Goal: Task Accomplishment & Management: Manage account settings

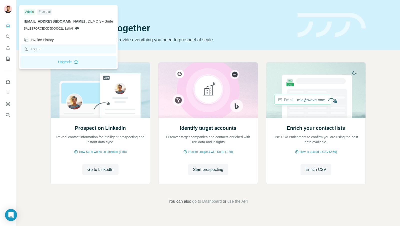
click at [38, 49] on div "Log out" at bounding box center [33, 48] width 19 height 5
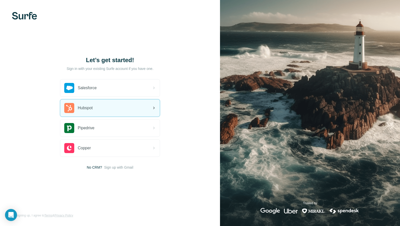
click at [102, 103] on div "Hubspot" at bounding box center [110, 107] width 100 height 17
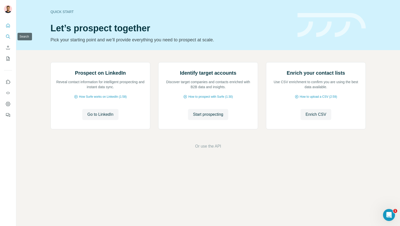
click at [6, 36] on icon "Search" at bounding box center [8, 36] width 5 height 5
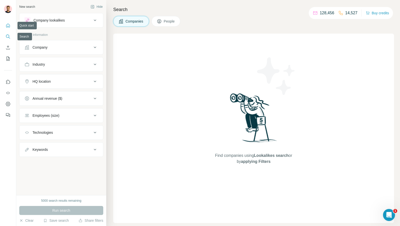
click at [8, 29] on button "Quick start" at bounding box center [8, 25] width 8 height 9
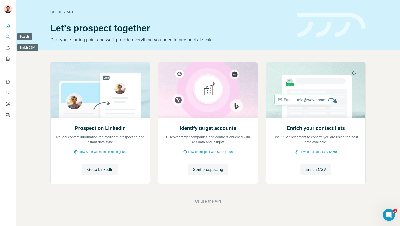
click at [8, 39] on icon "Search" at bounding box center [8, 36] width 5 height 5
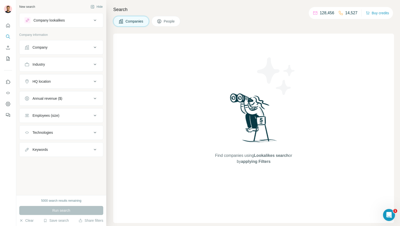
click at [59, 48] on div "Company" at bounding box center [59, 47] width 68 height 5
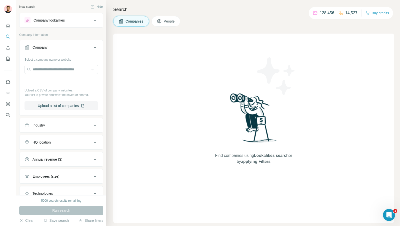
click at [109, 31] on div "Search Companies People Find companies using Lookalikes search or by applying F…" at bounding box center [253, 113] width 294 height 226
click at [93, 47] on icon at bounding box center [95, 47] width 6 height 6
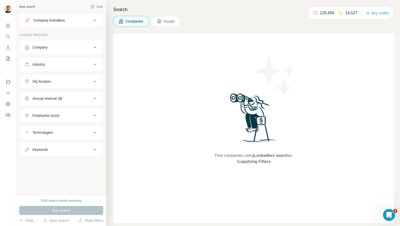
click at [65, 20] on div "Company lookalikes" at bounding box center [49, 20] width 31 height 5
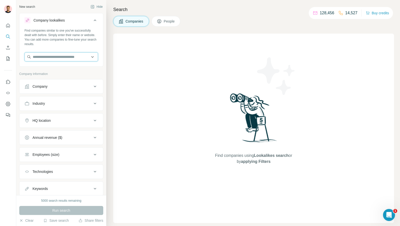
click at [62, 56] on input "text" at bounding box center [62, 56] width 74 height 9
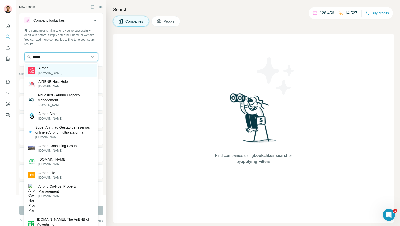
type input "******"
click at [49, 71] on p "[DOMAIN_NAME]" at bounding box center [51, 73] width 24 height 5
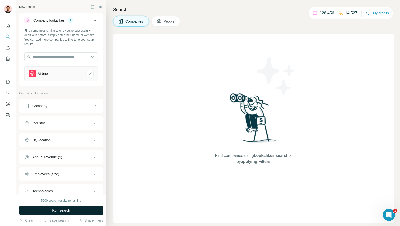
click at [58, 211] on span "Run search" at bounding box center [61, 210] width 18 height 5
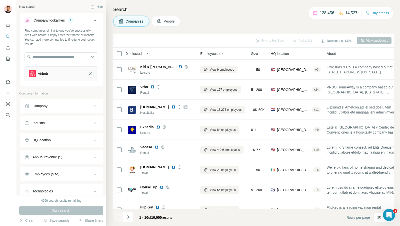
click at [90, 72] on icon "Airbnb-remove-button" at bounding box center [90, 73] width 5 height 5
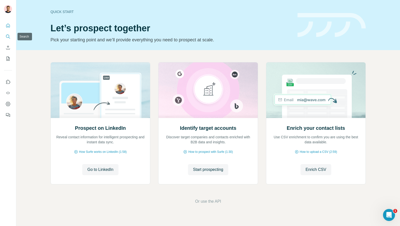
click at [9, 38] on icon "Search" at bounding box center [8, 36] width 5 height 5
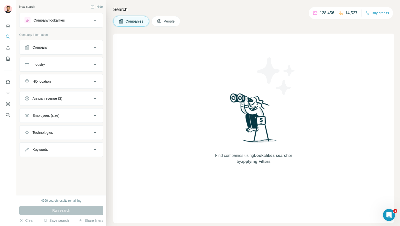
click at [66, 21] on div "Company lookalikes" at bounding box center [59, 20] width 68 height 6
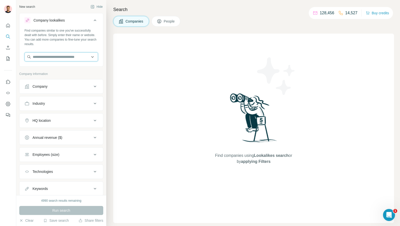
click at [58, 55] on input "text" at bounding box center [62, 56] width 74 height 9
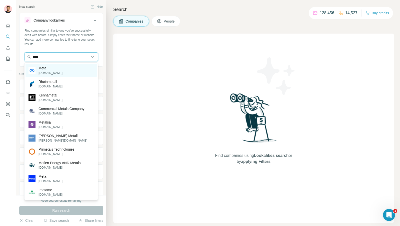
type input "****"
click at [56, 68] on p "Meta" at bounding box center [51, 68] width 24 height 5
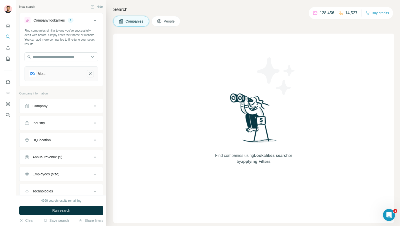
click at [91, 75] on icon "Meta-remove-button" at bounding box center [90, 73] width 3 height 3
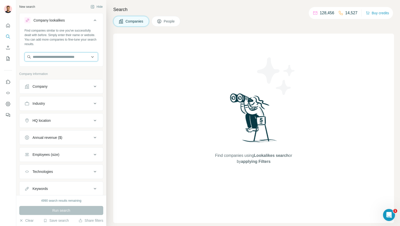
click at [60, 56] on input "text" at bounding box center [62, 56] width 74 height 9
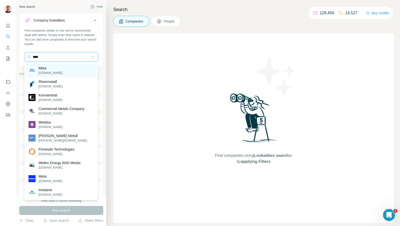
type input "****"
click at [63, 67] on p "Meta" at bounding box center [51, 68] width 24 height 5
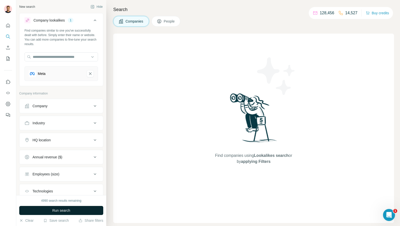
click at [64, 212] on span "Run search" at bounding box center [61, 210] width 18 height 5
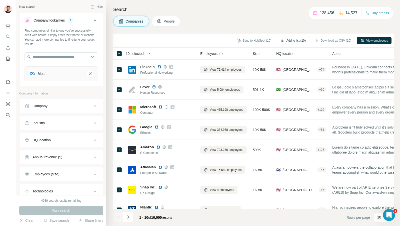
click at [292, 41] on button "Add to list (10)" at bounding box center [293, 41] width 32 height 8
click at [292, 39] on button "Add to list (10)" at bounding box center [293, 41] width 32 height 8
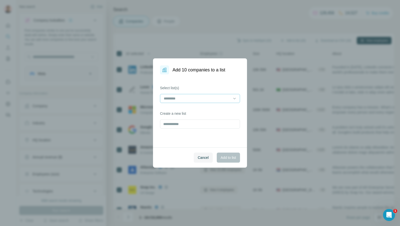
click at [184, 98] on input at bounding box center [197, 99] width 68 height 6
click at [177, 128] on div "Select list(s) Create a new list" at bounding box center [200, 110] width 94 height 73
click at [179, 122] on input "text" at bounding box center [200, 123] width 80 height 9
type input "*"
type input "**********"
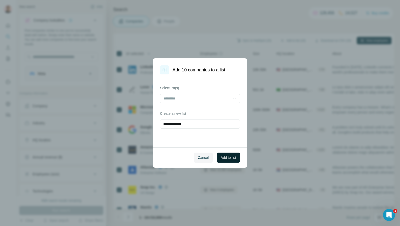
click at [227, 156] on span "Add to list" at bounding box center [228, 157] width 15 height 5
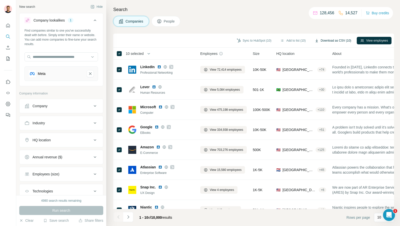
click at [331, 39] on button "Download as CSV (10)" at bounding box center [333, 41] width 44 height 8
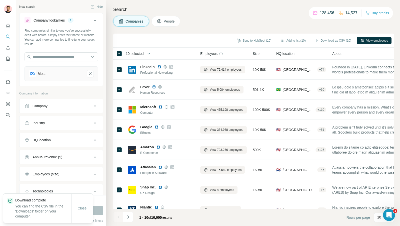
click at [279, 26] on div "Search Companies People Sync to HubSpot (10) Add to list (10) Download as CSV (…" at bounding box center [253, 113] width 294 height 226
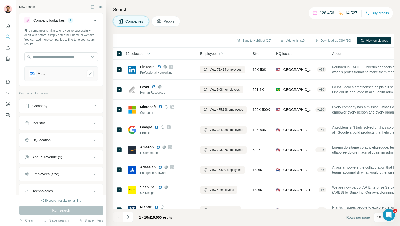
click at [180, 14] on div "Search Companies People Sync to HubSpot (10) Add to list (10) Download as CSV (…" at bounding box center [253, 113] width 294 height 226
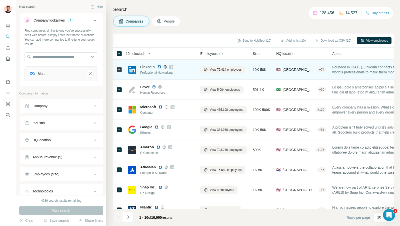
scroll to position [51, 0]
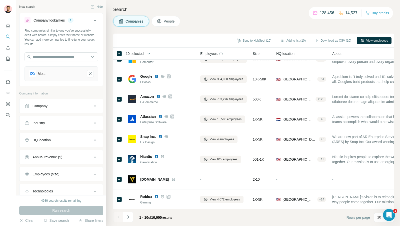
click at [162, 218] on span "10,000" at bounding box center [156, 217] width 11 height 4
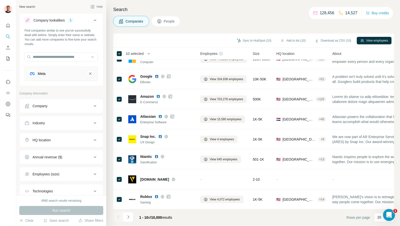
click at [162, 218] on span "10,000" at bounding box center [156, 217] width 11 height 4
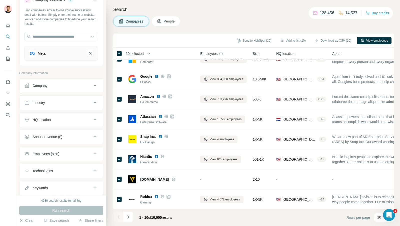
scroll to position [32, 0]
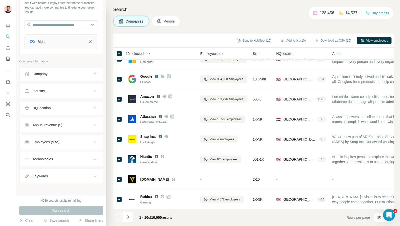
click at [65, 104] on button "HQ location" at bounding box center [62, 108] width 84 height 12
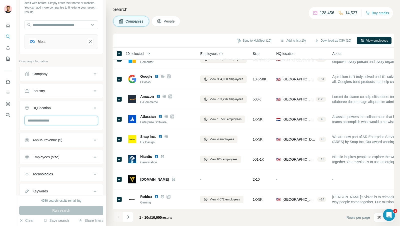
click at [58, 118] on input "text" at bounding box center [62, 120] width 74 height 9
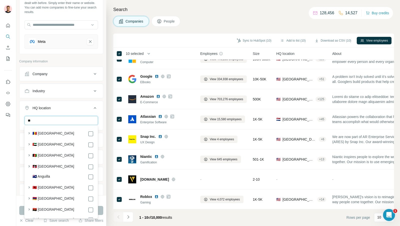
type input "*"
click at [87, 98] on ul "Company Industry HQ location Annual revenue ($) Employees (size) Technologies K…" at bounding box center [61, 133] width 84 height 132
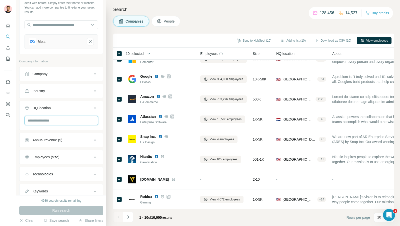
click at [64, 116] on input "text" at bounding box center [62, 120] width 74 height 9
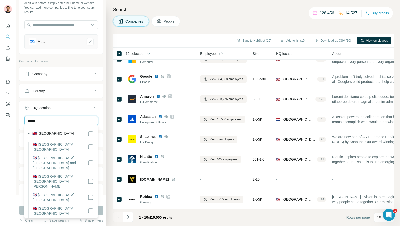
type input "******"
click at [106, 141] on div "New search Hide Company lookalikes 1 Find companies similar to one you've succe…" at bounding box center [61, 97] width 90 height 195
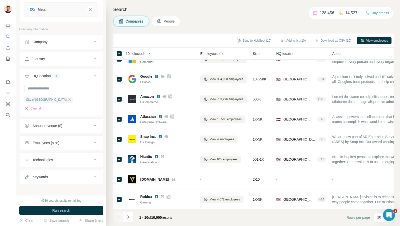
scroll to position [65, 0]
click at [92, 140] on icon at bounding box center [95, 142] width 6 height 6
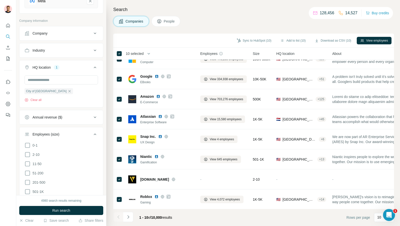
scroll to position [73, 0]
click at [28, 162] on icon at bounding box center [28, 163] width 6 height 6
click at [27, 169] on icon at bounding box center [28, 172] width 6 height 6
click at [65, 209] on span "Run search" at bounding box center [61, 210] width 18 height 5
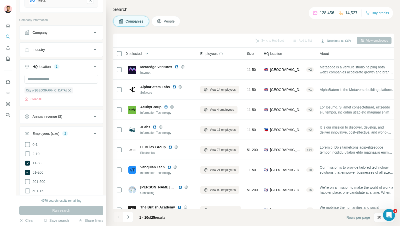
click at [122, 51] on div "0 selected" at bounding box center [132, 53] width 20 height 5
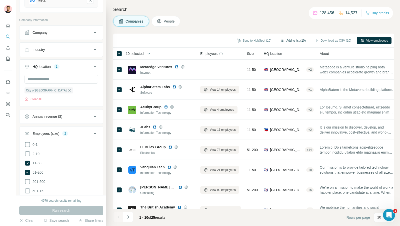
click at [291, 41] on button "Add to list (10)" at bounding box center [293, 41] width 32 height 8
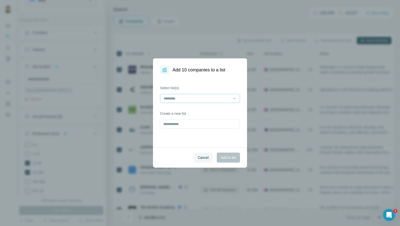
click at [197, 96] on input at bounding box center [197, 99] width 68 height 6
click at [188, 122] on input "text" at bounding box center [200, 123] width 80 height 9
click at [199, 100] on input at bounding box center [197, 99] width 68 height 6
click at [157, 96] on div "Select list(s) Create a new list" at bounding box center [200, 110] width 94 height 73
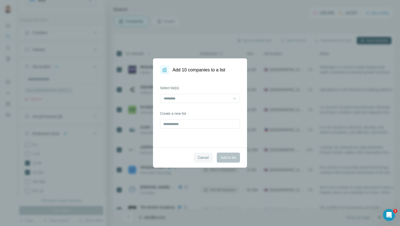
click at [202, 157] on span "Cancel" at bounding box center [203, 157] width 11 height 5
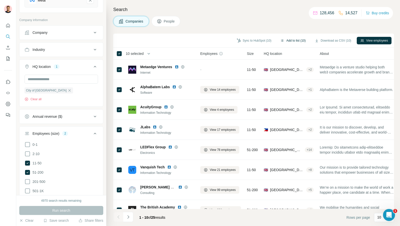
click at [295, 43] on button "Add to list (10)" at bounding box center [293, 41] width 32 height 8
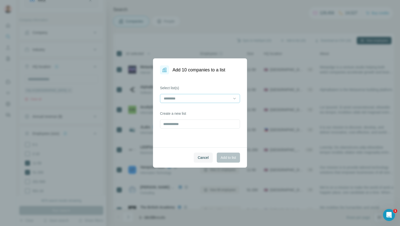
click at [208, 100] on input at bounding box center [197, 99] width 68 height 6
click at [188, 109] on p "Surfe App Demo" at bounding box center [177, 109] width 26 height 5
click at [231, 158] on span "Add to list" at bounding box center [228, 157] width 15 height 5
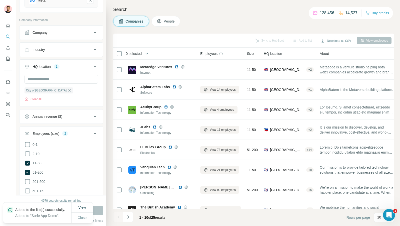
click at [234, 27] on div "Search Companies People Sync to HubSpot Add to list Download as CSV View employ…" at bounding box center [253, 113] width 294 height 226
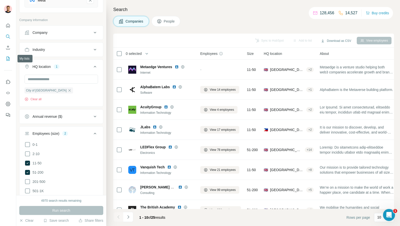
click at [7, 56] on icon "My lists" at bounding box center [8, 58] width 5 height 5
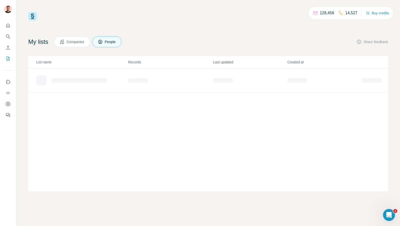
click at [77, 42] on span "Companies" at bounding box center [76, 41] width 18 height 5
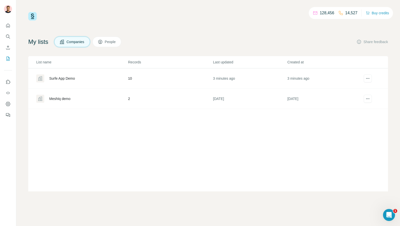
click at [72, 79] on div "Surfe App Demo" at bounding box center [62, 78] width 26 height 5
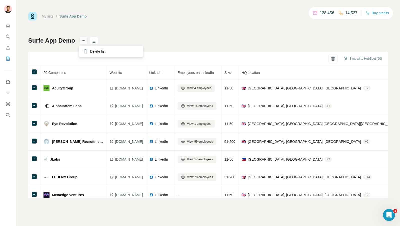
click at [85, 41] on icon "actions" at bounding box center [83, 40] width 5 height 5
click at [338, 60] on icon "button" at bounding box center [338, 58] width 5 height 5
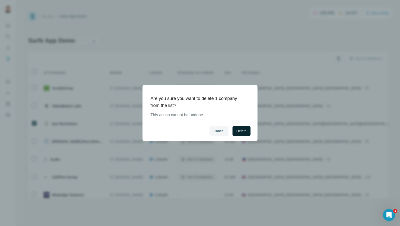
click at [243, 130] on span "Delete" at bounding box center [242, 130] width 10 height 5
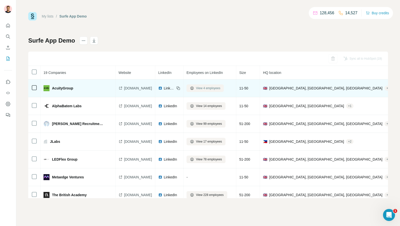
click at [220, 89] on span "View 4 employees" at bounding box center [208, 88] width 24 height 5
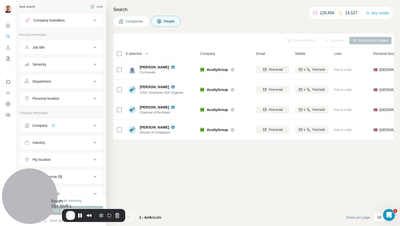
click at [70, 214] on span "End Recording" at bounding box center [71, 215] width 6 height 6
